Goal: Find specific page/section: Find specific page/section

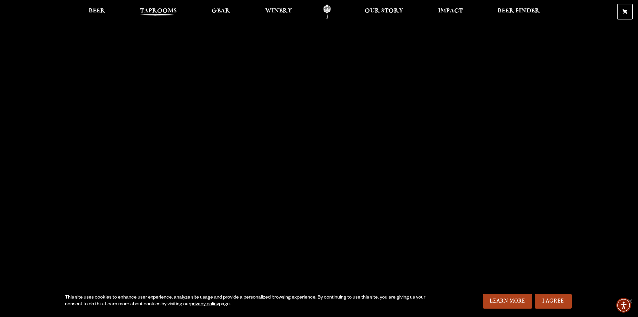
click at [157, 9] on span "Taprooms" at bounding box center [158, 10] width 37 height 5
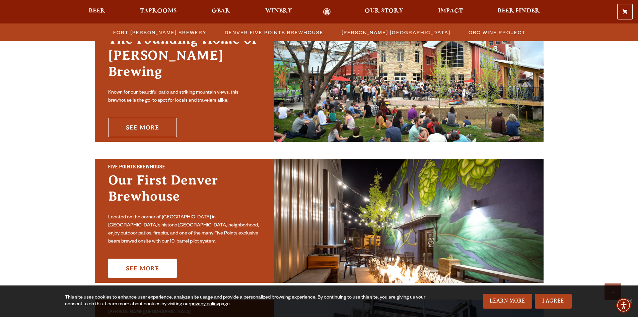
scroll to position [201, 0]
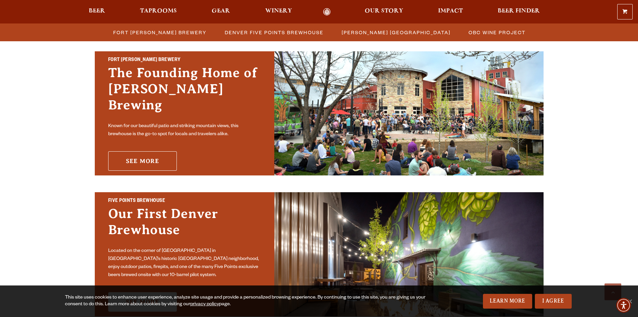
click at [136, 152] on link "See More" at bounding box center [142, 160] width 69 height 19
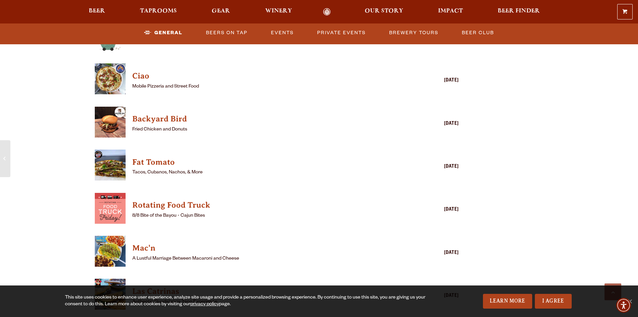
scroll to position [804, 0]
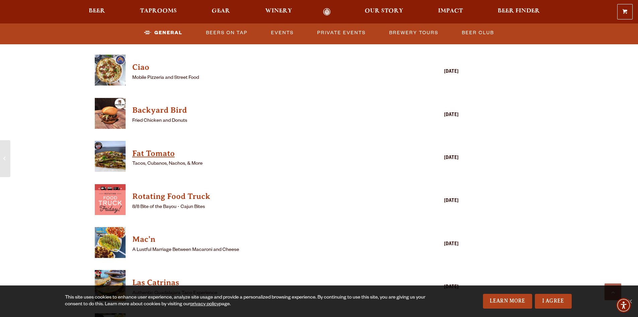
click at [142, 148] on h4 "Fat Tomato" at bounding box center [267, 153] width 270 height 11
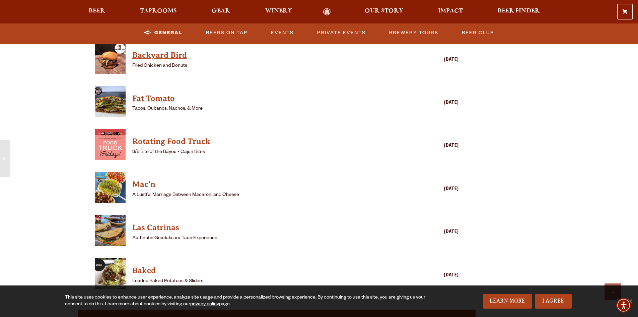
scroll to position [871, 0]
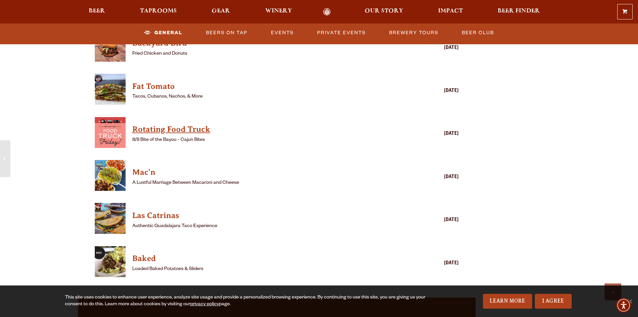
click at [207, 124] on h4 "Rotating Food Truck" at bounding box center [267, 129] width 270 height 11
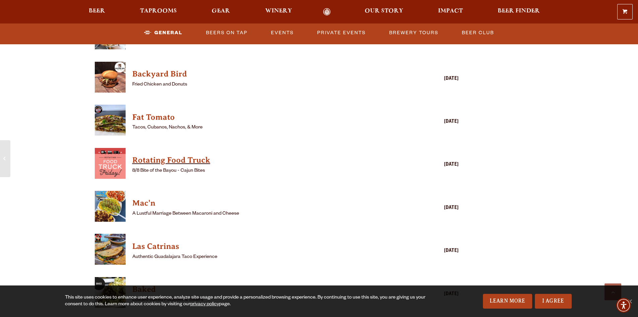
scroll to position [837, 0]
